Goal: Task Accomplishment & Management: Manage account settings

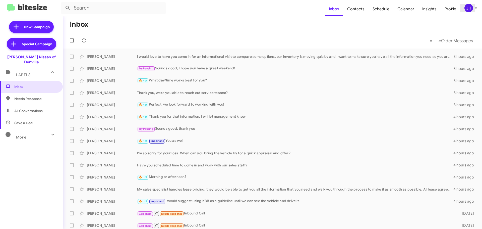
click at [467, 10] on div "JH" at bounding box center [468, 8] width 9 height 9
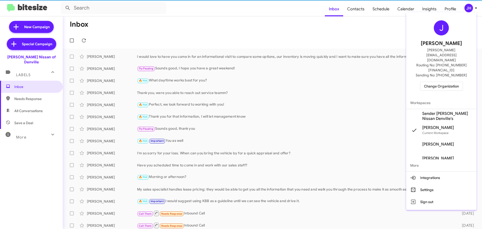
click at [443, 82] on span "Change Organization" at bounding box center [441, 86] width 35 height 9
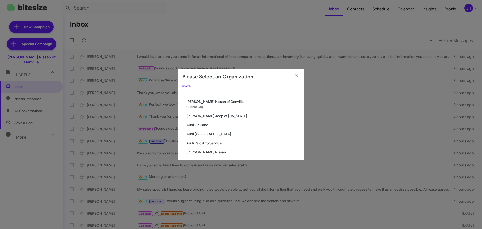
click at [204, 90] on input "Search" at bounding box center [240, 91] width 117 height 4
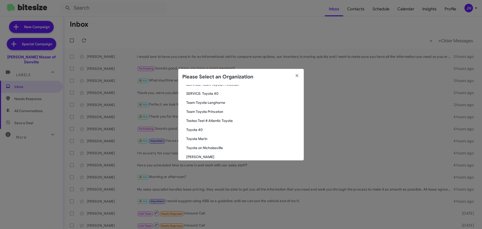
scroll to position [42, 0]
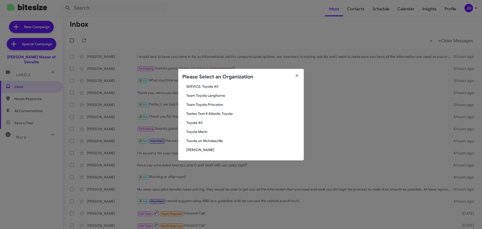
type input "toy"
click at [202, 131] on span "Toyota Marin" at bounding box center [242, 131] width 113 height 5
